Goal: Task Accomplishment & Management: Complete application form

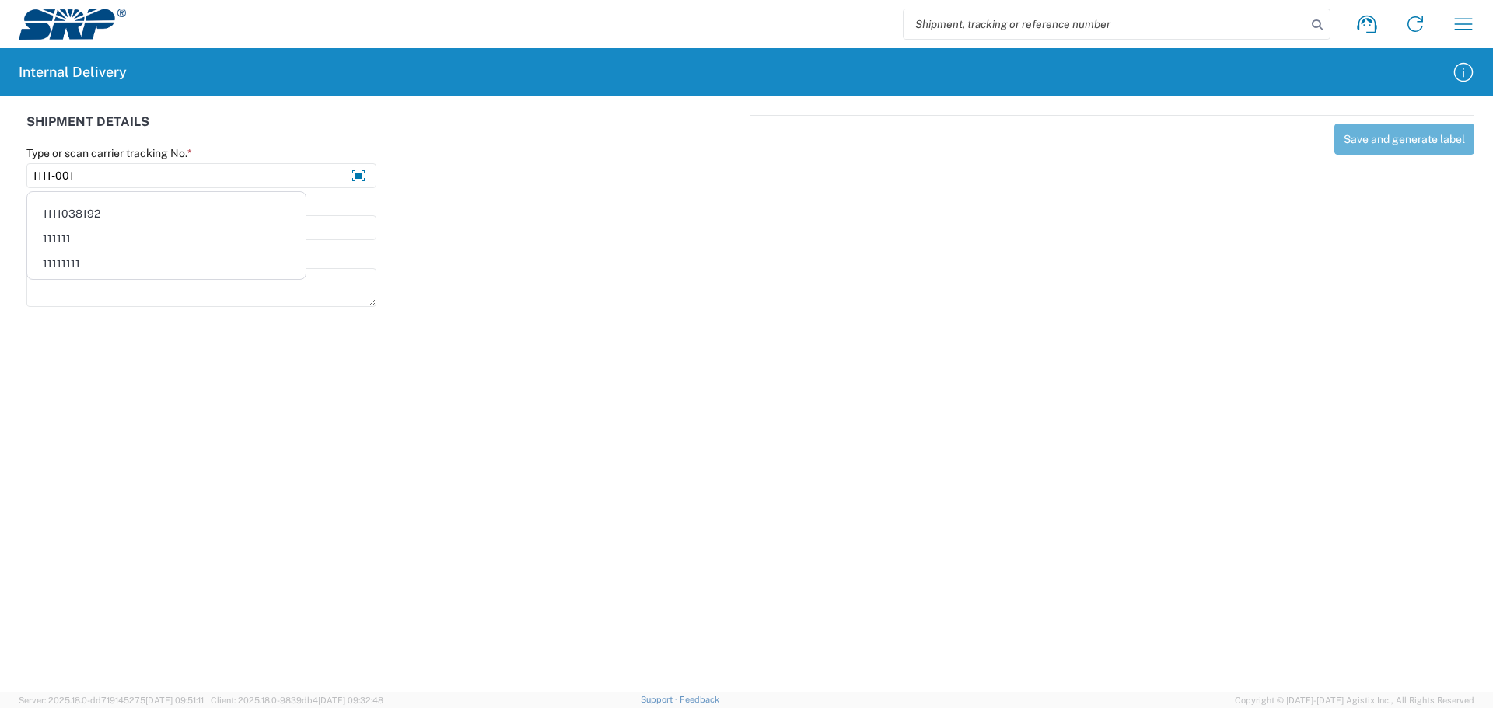
click at [442, 226] on div at bounding box center [568, 219] width 366 height 41
click at [211, 230] on input "Contact name *" at bounding box center [201, 227] width 350 height 25
click at [408, 268] on div "Notes" at bounding box center [385, 286] width 732 height 70
click at [279, 181] on input "1111-001" at bounding box center [201, 175] width 350 height 25
click at [272, 180] on input "1111-001" at bounding box center [201, 175] width 350 height 25
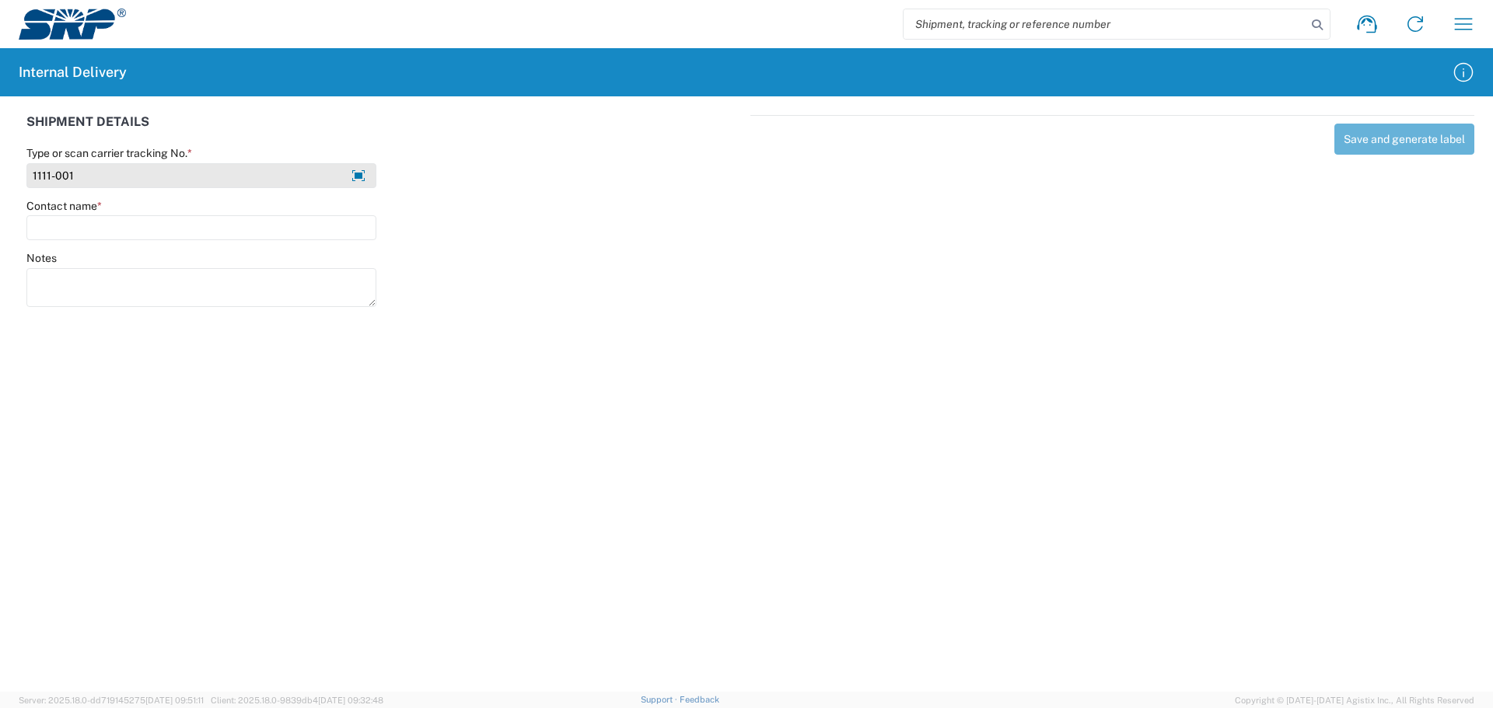
drag, startPoint x: 272, startPoint y: 180, endPoint x: 257, endPoint y: 178, distance: 15.6
click at [261, 178] on input "1111-001" at bounding box center [201, 175] width 350 height 25
drag, startPoint x: 81, startPoint y: 180, endPoint x: 23, endPoint y: 177, distance: 57.6
click at [23, 177] on agx-form-control-wrapper-v2 "Type or scan carrier tracking No. * 1001111-" at bounding box center [202, 172] width 366 height 53
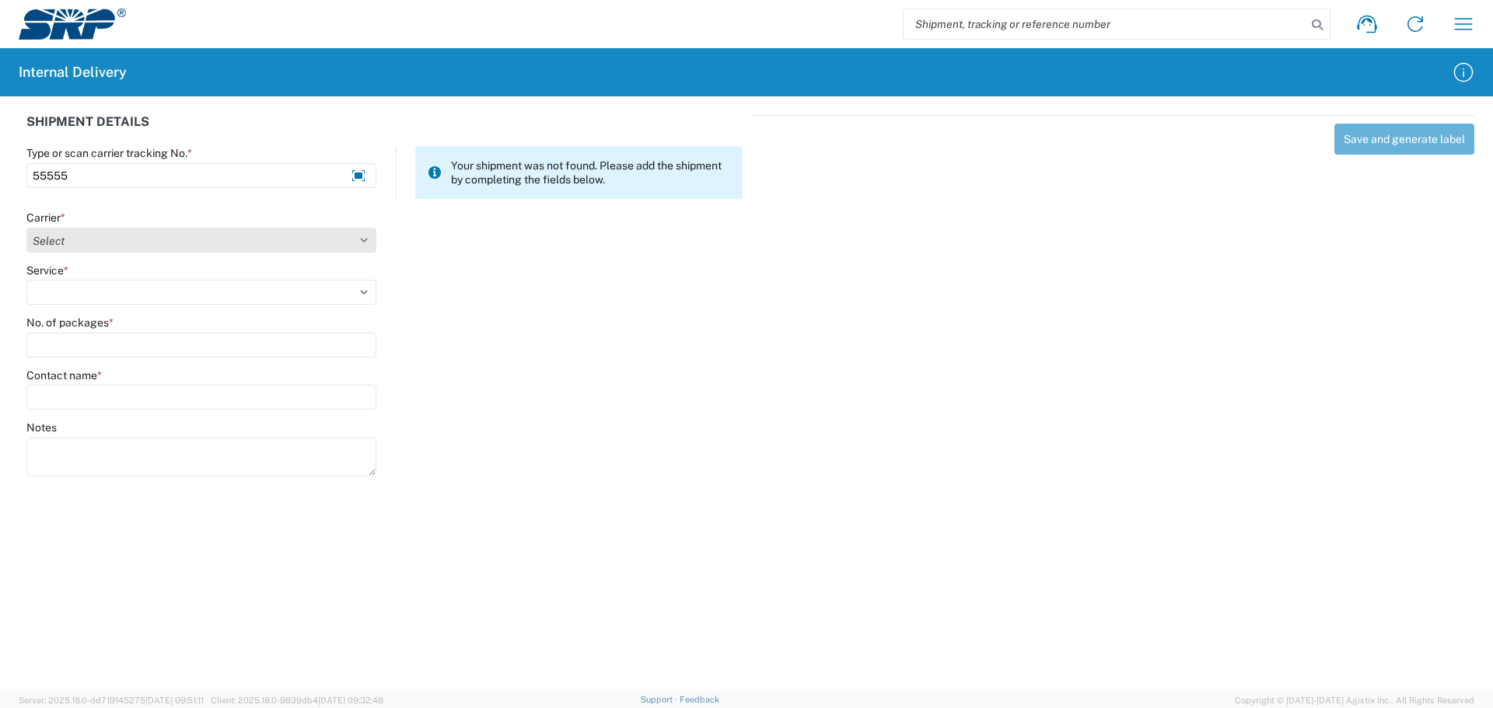
type input "55555"
click at [104, 247] on select "Select Amazon Logistics ATI Trucking BC Dimerco Logistics Empire Southwest FedE…" at bounding box center [201, 240] width 350 height 25
select select "18714"
click at [26, 228] on select "Select Amazon Logistics ATI Trucking BC Dimerco Logistics Empire Southwest FedE…" at bounding box center [201, 240] width 350 height 25
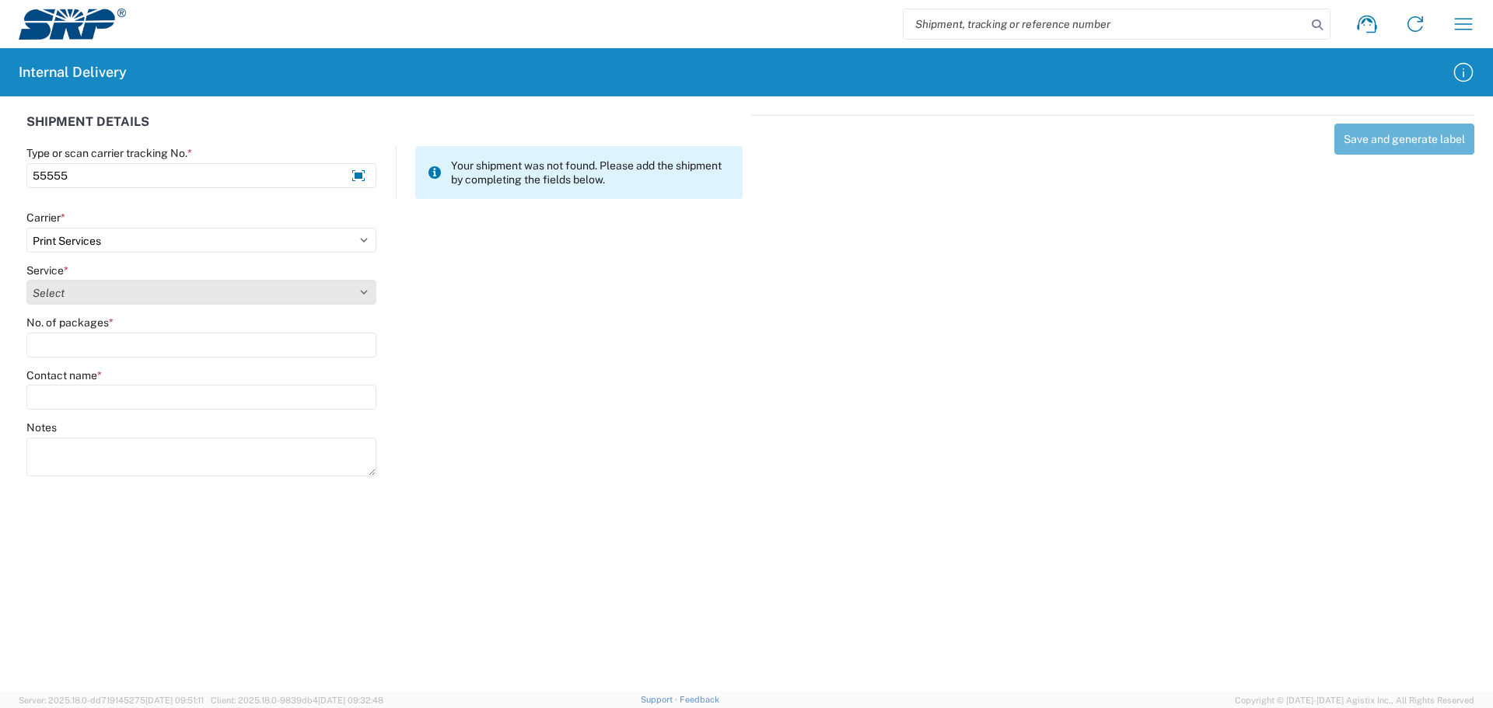
click at [73, 288] on select "Select Ground Inter-office" at bounding box center [201, 292] width 350 height 25
select select "35764"
click at [26, 280] on select "Select Ground Inter-office" at bounding box center [201, 292] width 350 height 25
click at [82, 341] on input "No. of packages *" at bounding box center [201, 345] width 350 height 25
type input "1"
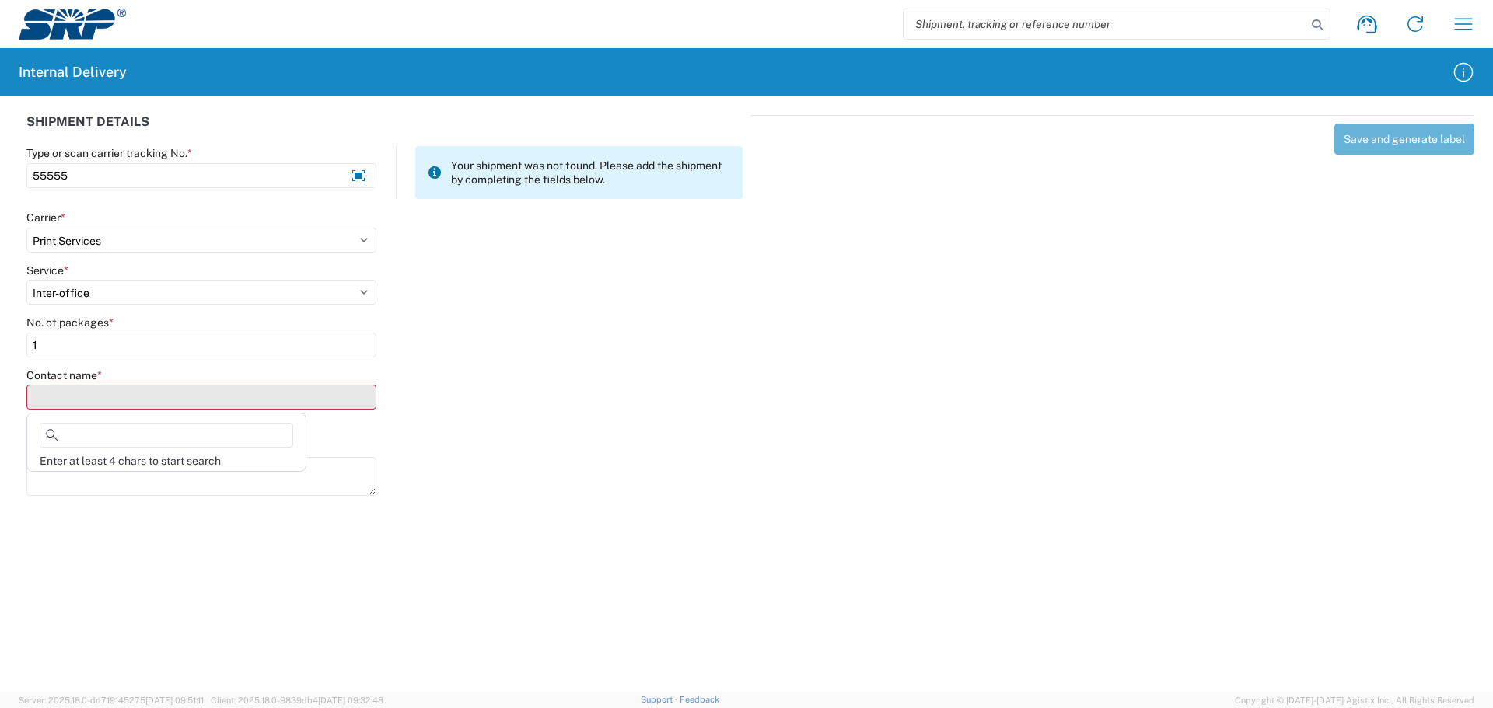
click at [84, 389] on input "Contact name *" at bounding box center [201, 397] width 350 height 25
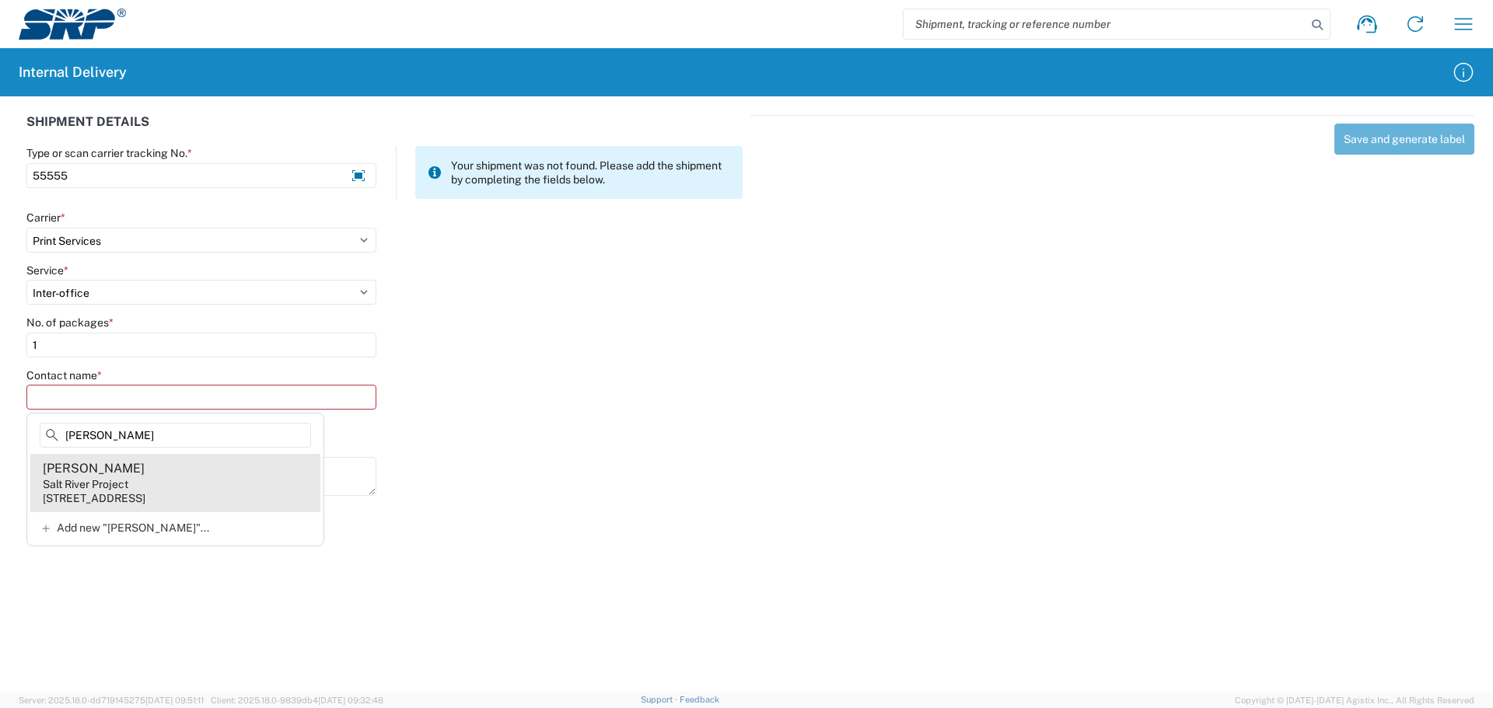
type input "[PERSON_NAME]"
click at [115, 485] on div "Salt River Project" at bounding box center [86, 484] width 86 height 14
type input "[PERSON_NAME]"
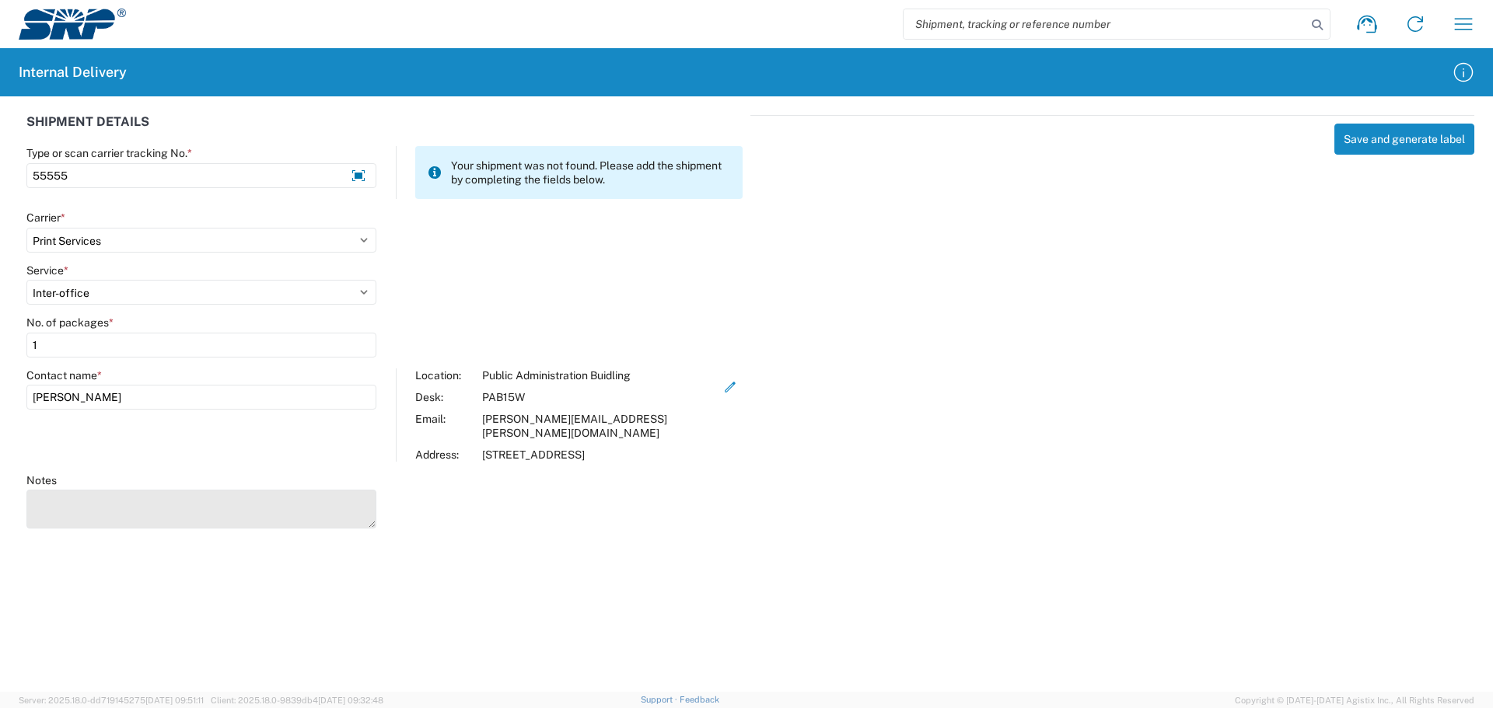
click at [69, 498] on textarea "Notes" at bounding box center [201, 509] width 350 height 39
type textarea "To be retired"
click at [1384, 140] on button "Save and generate label" at bounding box center [1404, 139] width 140 height 31
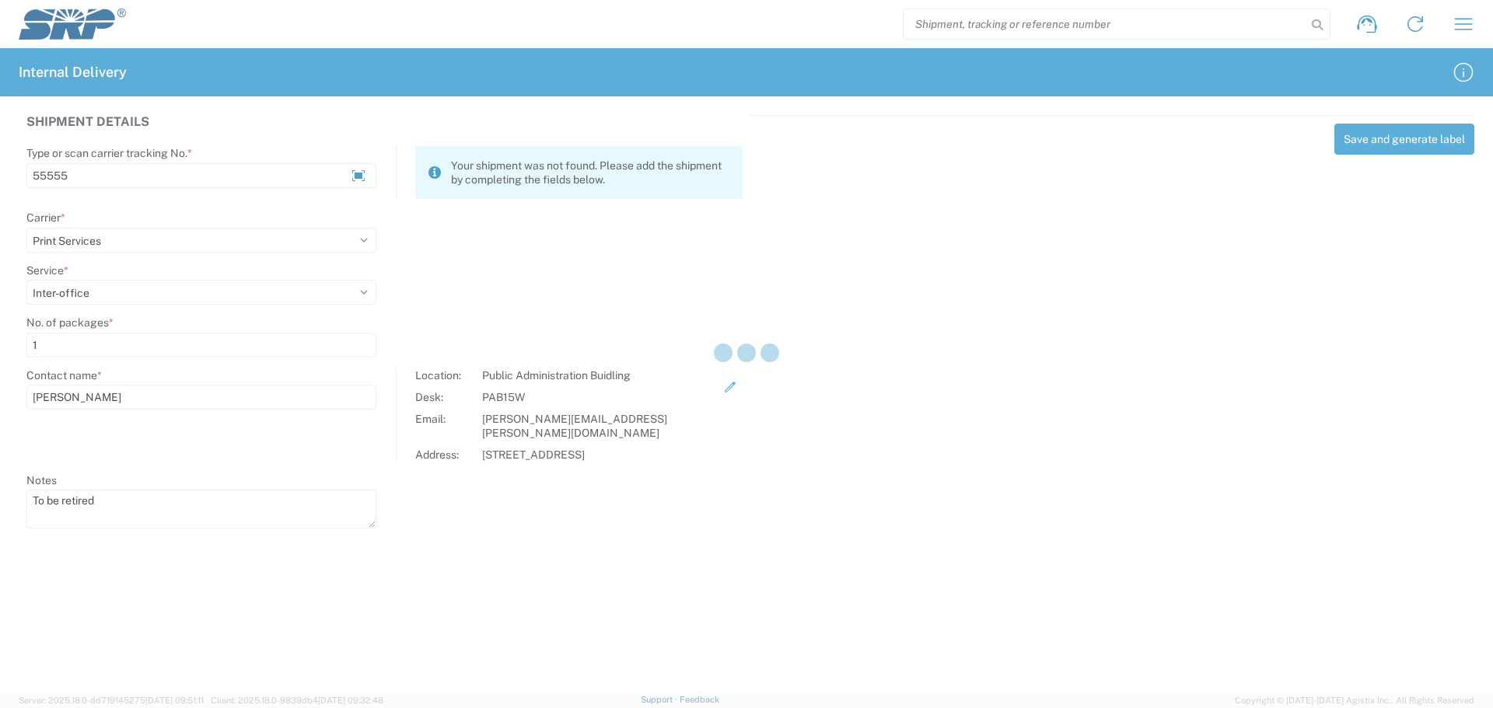
select select
